Goal: Check status

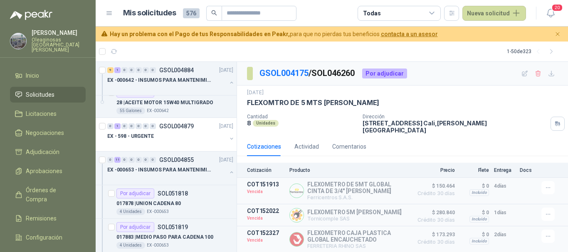
scroll to position [416, 0]
click at [146, 176] on div at bounding box center [166, 178] width 119 height 7
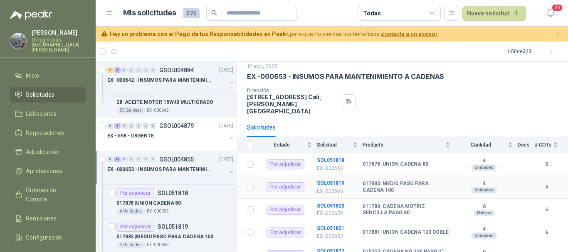
scroll to position [42, 0]
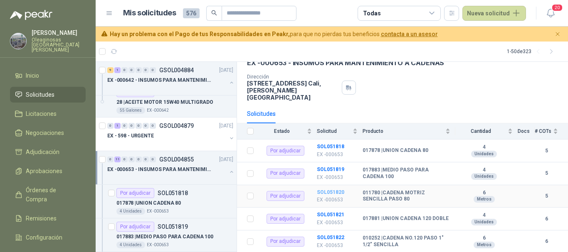
click at [333, 190] on b "SOL051820" at bounding box center [330, 193] width 27 height 6
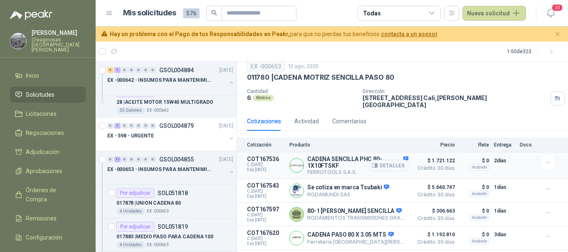
scroll to position [45, 0]
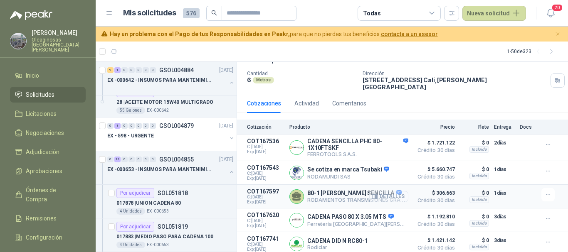
click at [391, 192] on button "Detalles" at bounding box center [388, 196] width 39 height 11
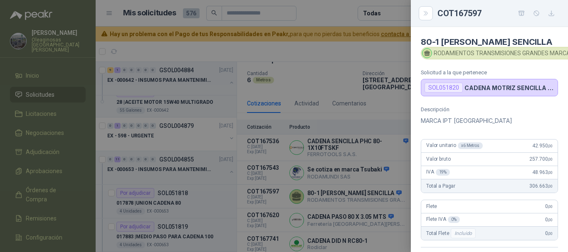
click at [325, 47] on div at bounding box center [284, 126] width 568 height 252
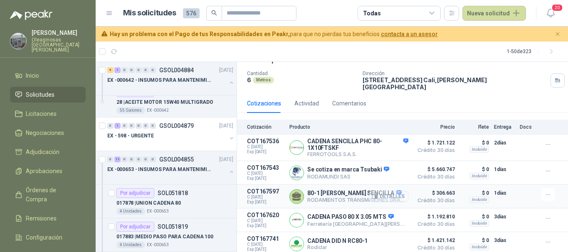
click at [390, 192] on button "Detalles" at bounding box center [388, 196] width 39 height 11
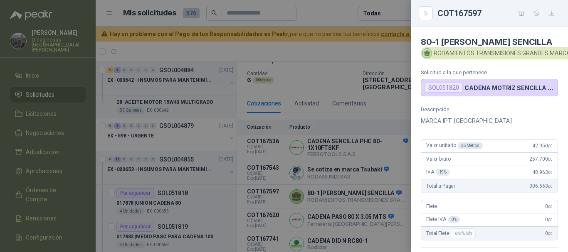
click at [354, 50] on div at bounding box center [284, 126] width 568 height 252
